Goal: Register for event/course

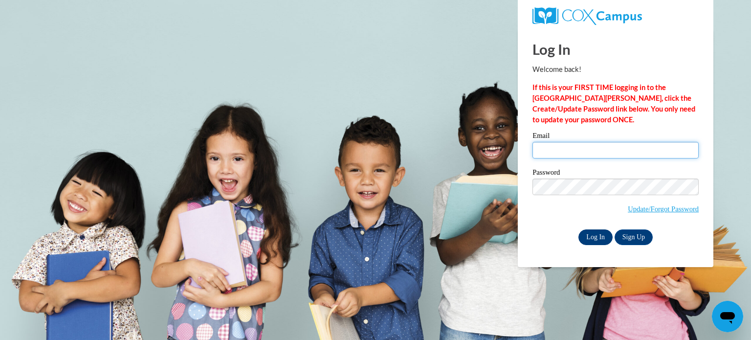
type input "[EMAIL_ADDRESS][DOMAIN_NAME]"
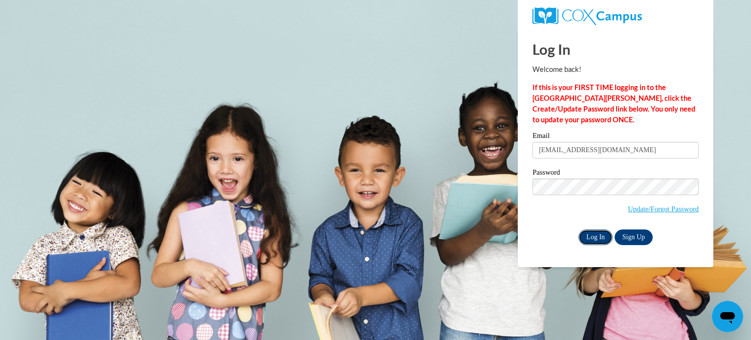
click at [592, 241] on input "Log In" at bounding box center [595, 237] width 34 height 16
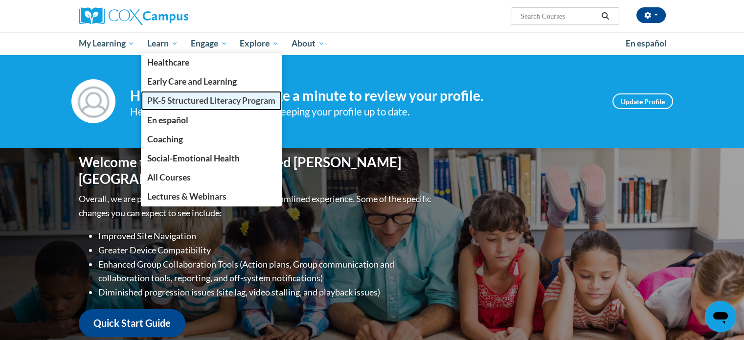
click at [165, 105] on span "PK-5 Structured Literacy Program" at bounding box center [211, 100] width 128 height 10
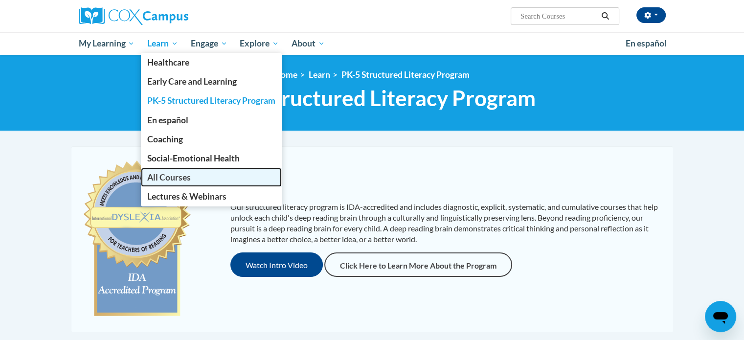
click at [176, 183] on link "All Courses" at bounding box center [211, 177] width 141 height 19
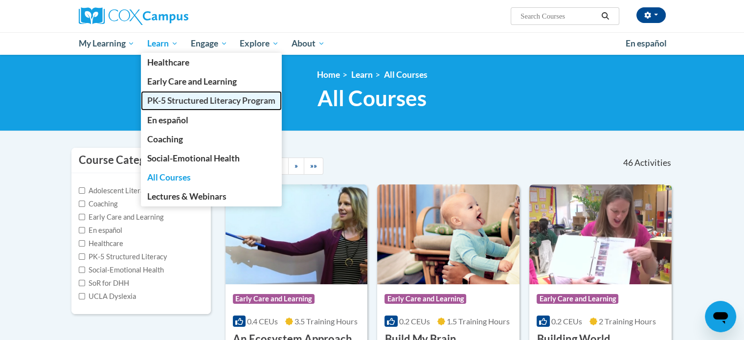
click at [177, 101] on span "PK-5 Structured Literacy Program" at bounding box center [211, 100] width 128 height 10
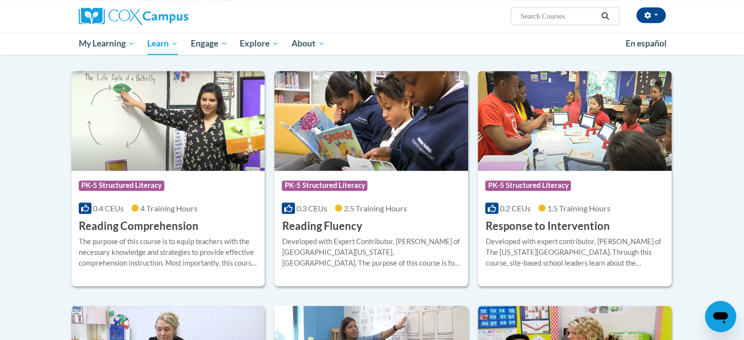
scroll to position [807, 0]
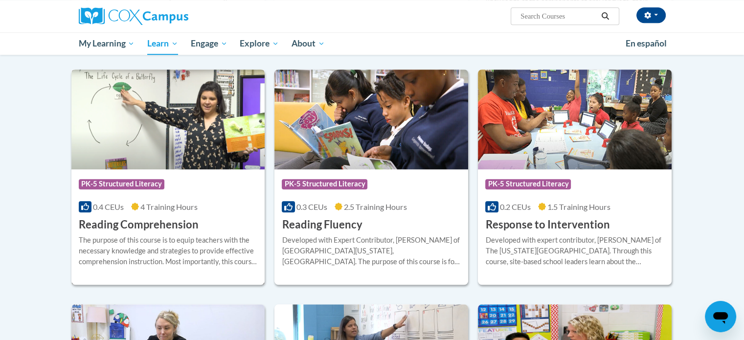
click at [148, 232] on div "More Info Enroll The purpose of this course is to equip teachers with the neces…" at bounding box center [168, 257] width 194 height 50
